Goal: Information Seeking & Learning: Understand process/instructions

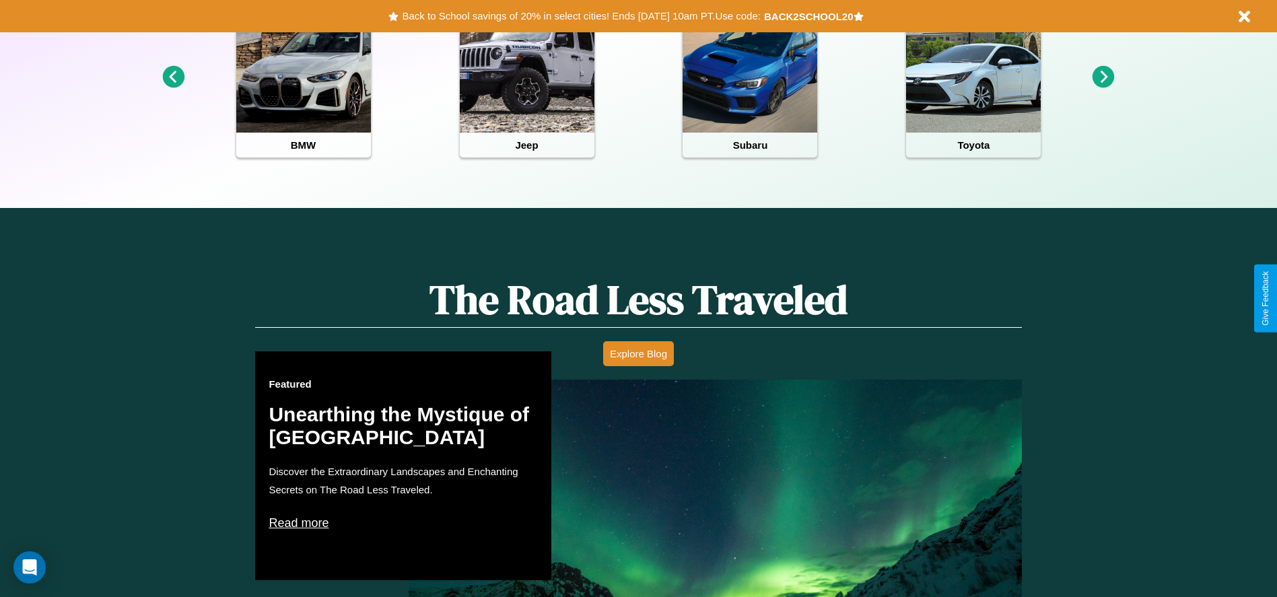
scroll to position [1175, 0]
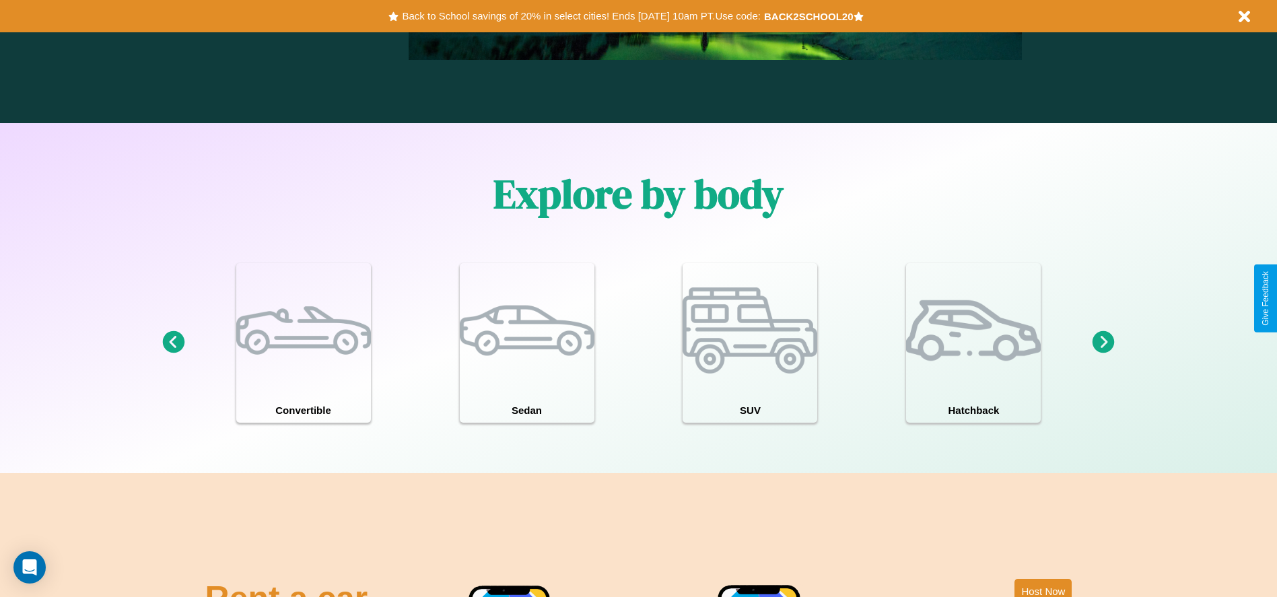
click at [173, 343] on icon at bounding box center [173, 342] width 22 height 22
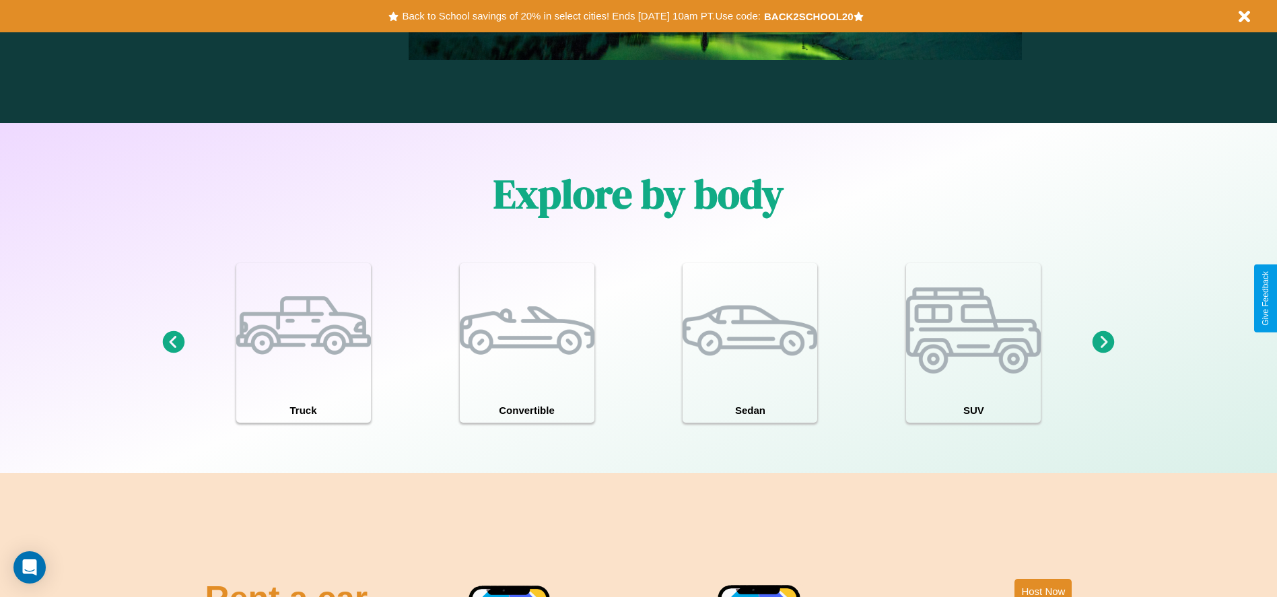
click at [173, 343] on icon at bounding box center [173, 342] width 22 height 22
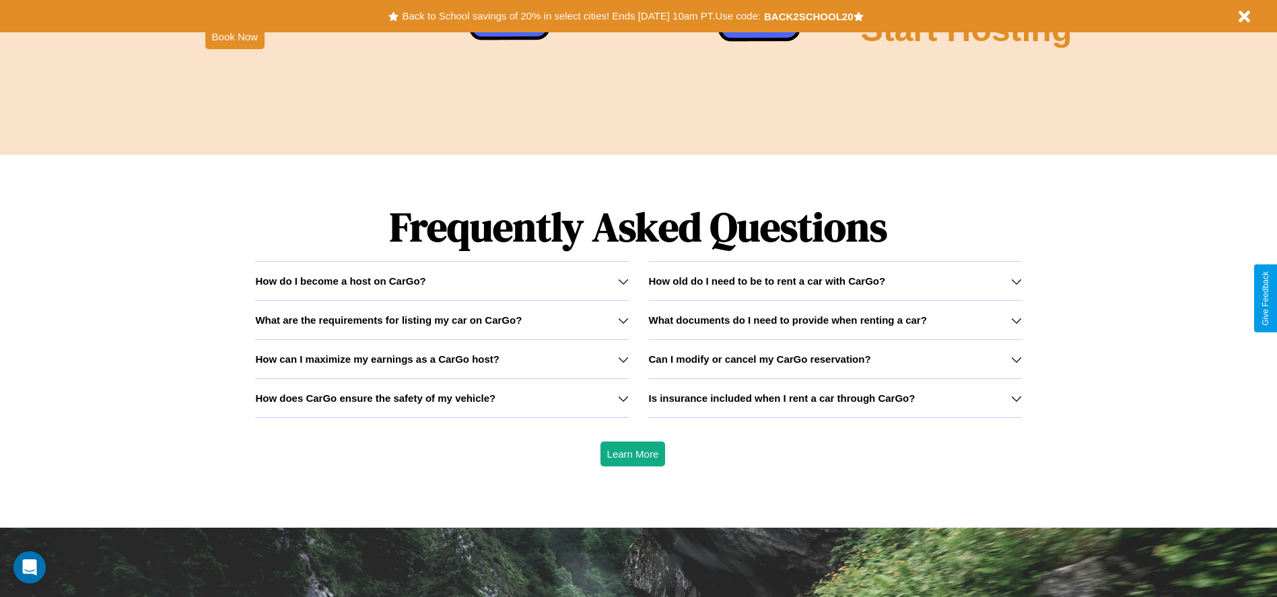
scroll to position [1932, 0]
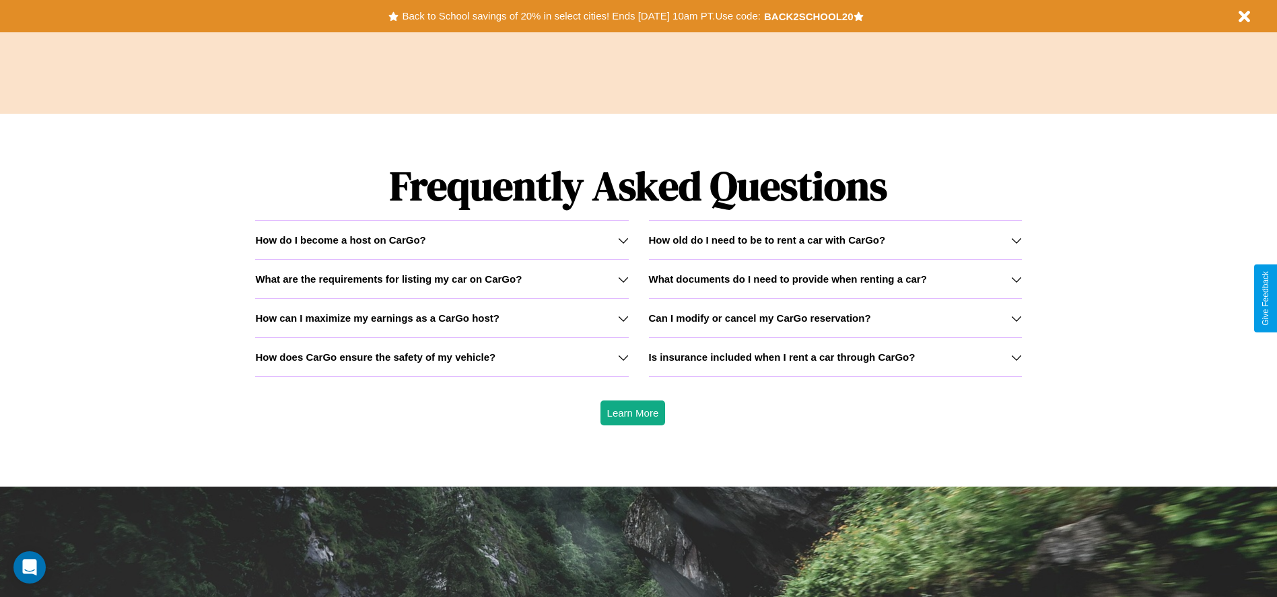
click at [1016, 357] on icon at bounding box center [1016, 357] width 11 height 11
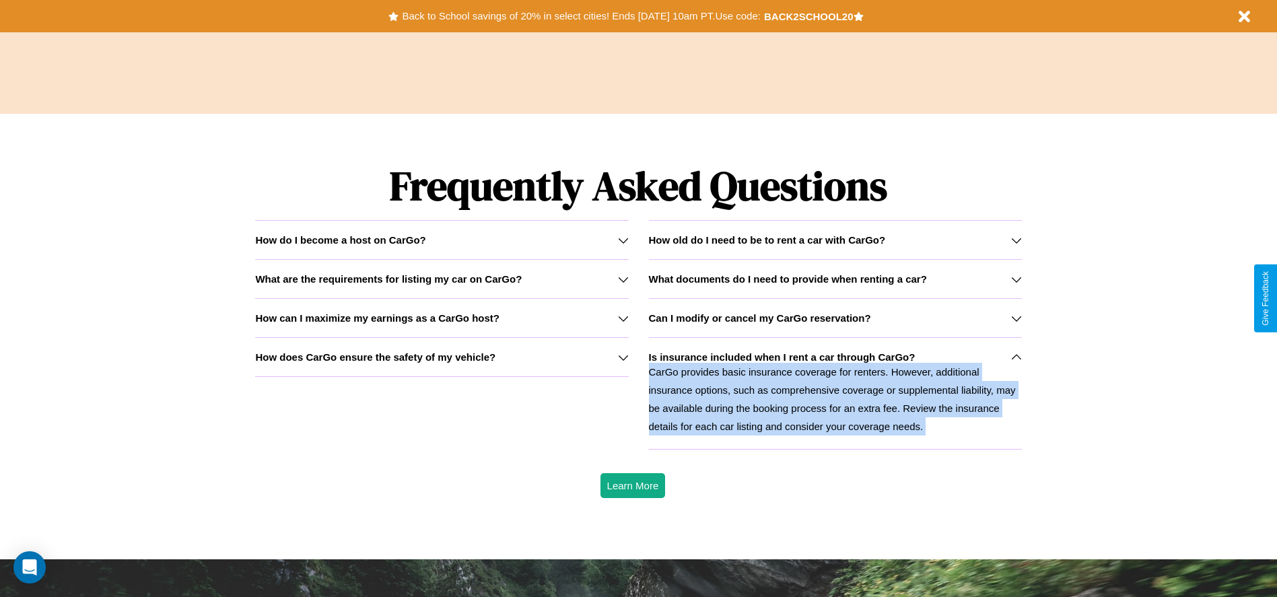
click at [1016, 357] on icon at bounding box center [1016, 357] width 11 height 11
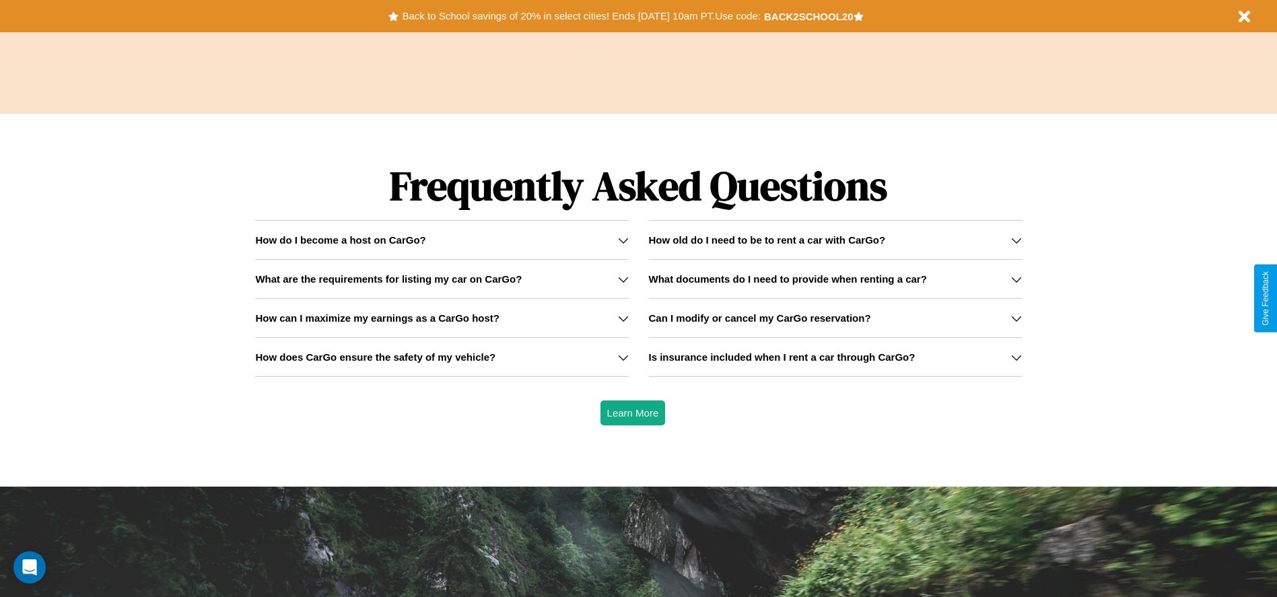
click at [1016, 240] on icon at bounding box center [1016, 240] width 11 height 11
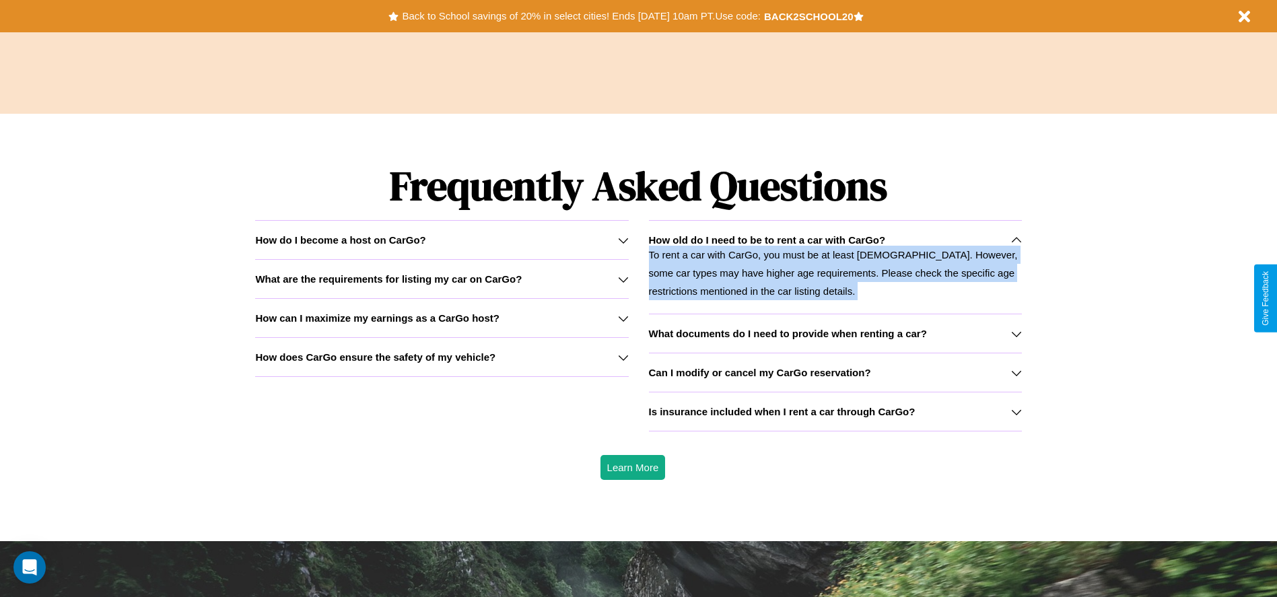
click at [1016, 411] on icon at bounding box center [1016, 412] width 11 height 11
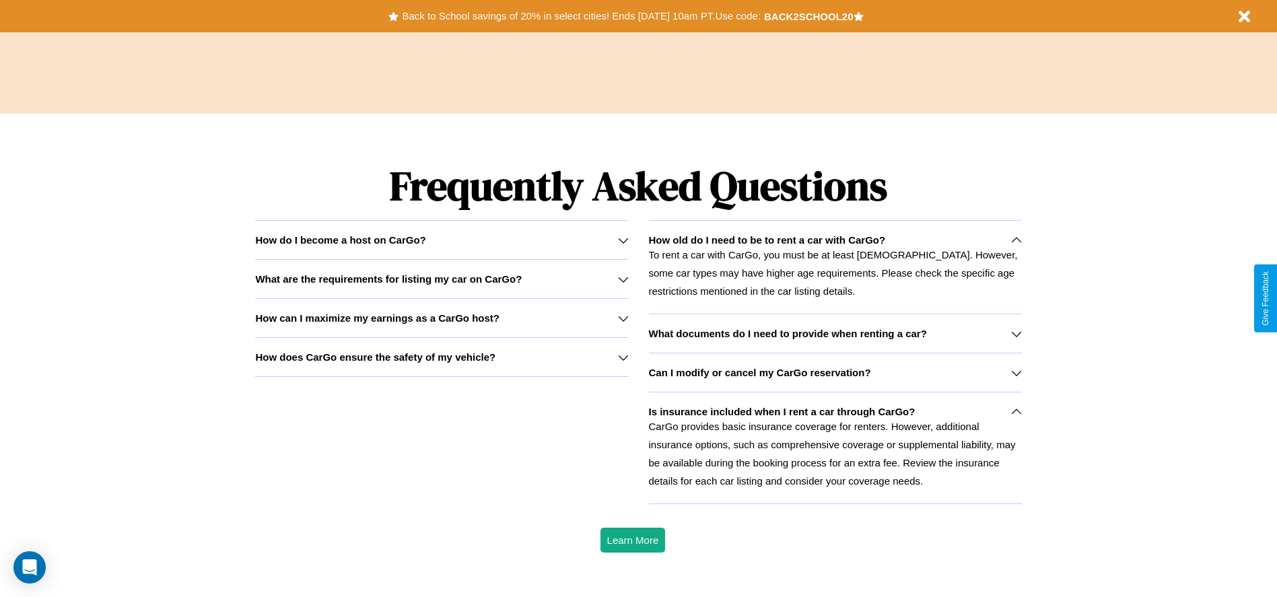
click at [835, 267] on p "To rent a car with CarGo, you must be at least [DEMOGRAPHIC_DATA]. However, som…" at bounding box center [835, 273] width 373 height 55
click at [442, 357] on h3 "How does CarGo ensure the safety of my vehicle?" at bounding box center [375, 356] width 240 height 11
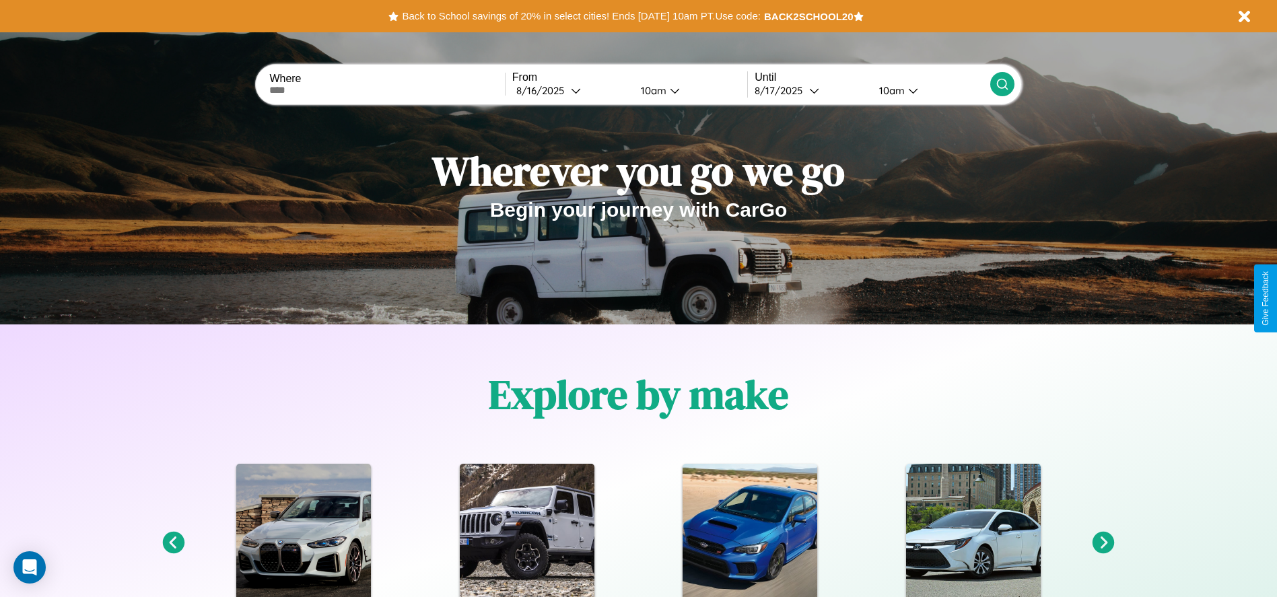
scroll to position [0, 0]
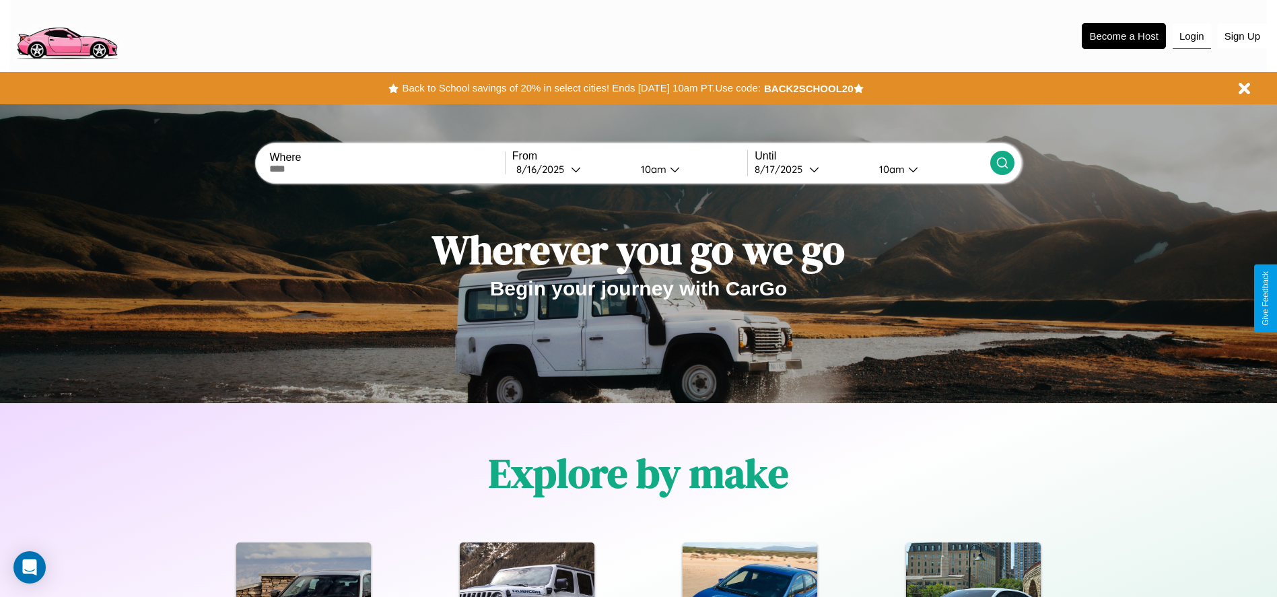
click at [1192, 36] on button "Login" at bounding box center [1192, 37] width 38 height 26
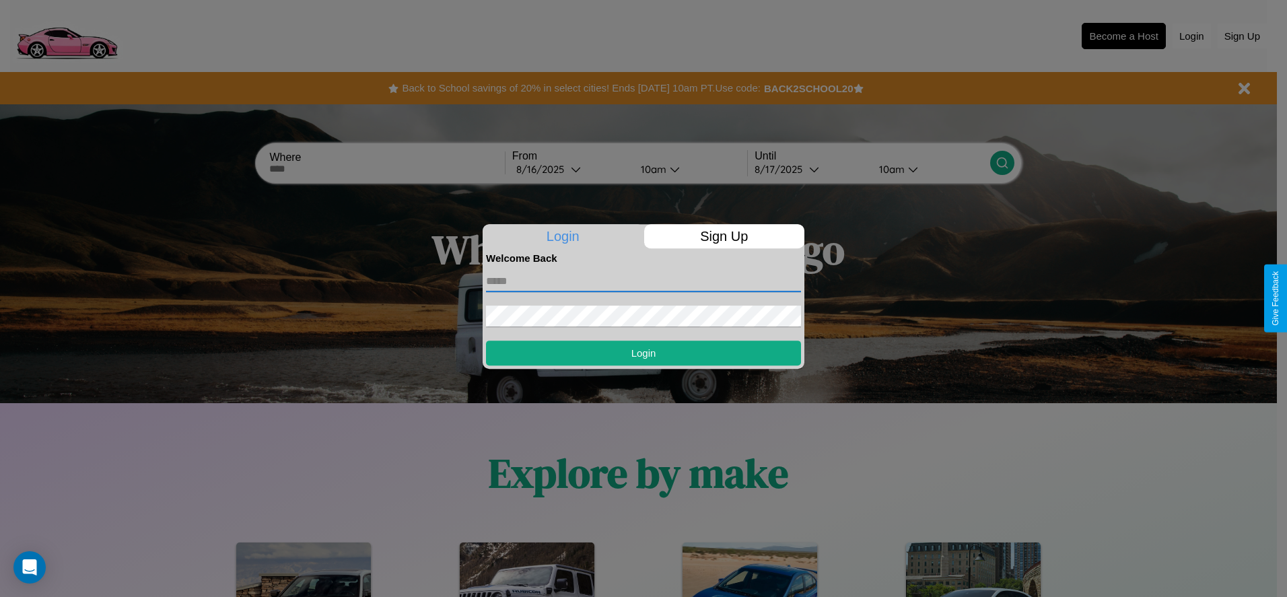
click at [644, 281] on input "text" at bounding box center [643, 282] width 315 height 22
type input "**********"
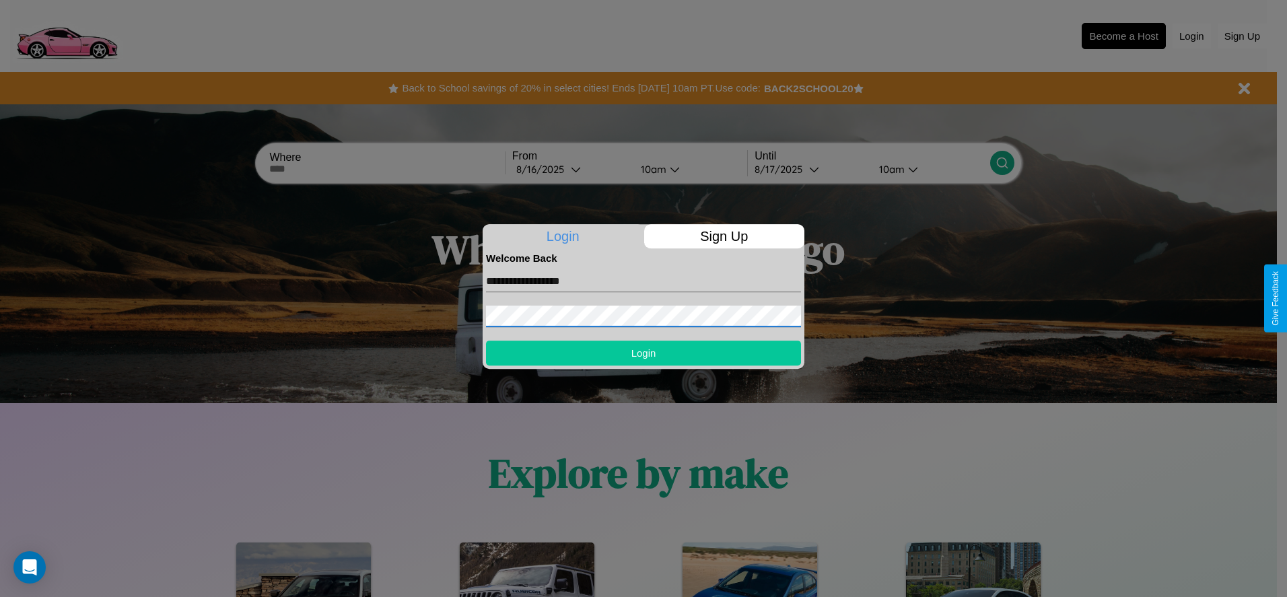
click at [644, 353] on button "Login" at bounding box center [643, 353] width 315 height 25
